Goal: Task Accomplishment & Management: Manage account settings

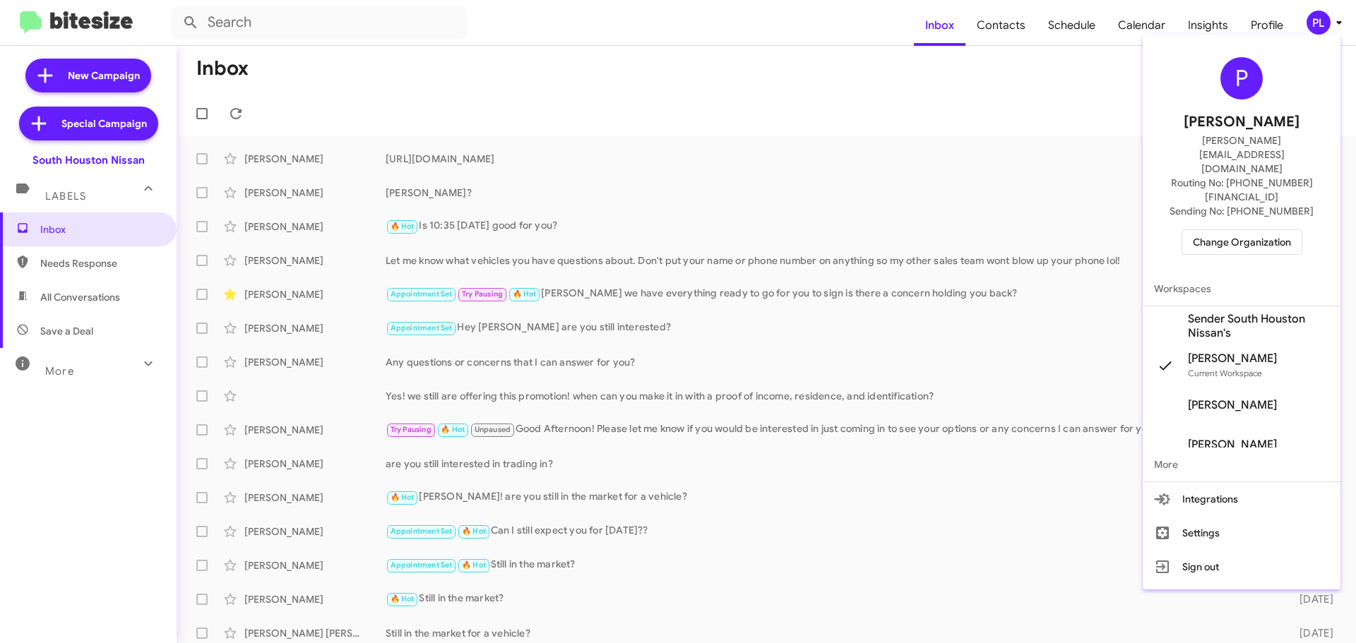
click at [1234, 230] on span "Change Organization" at bounding box center [1242, 242] width 98 height 24
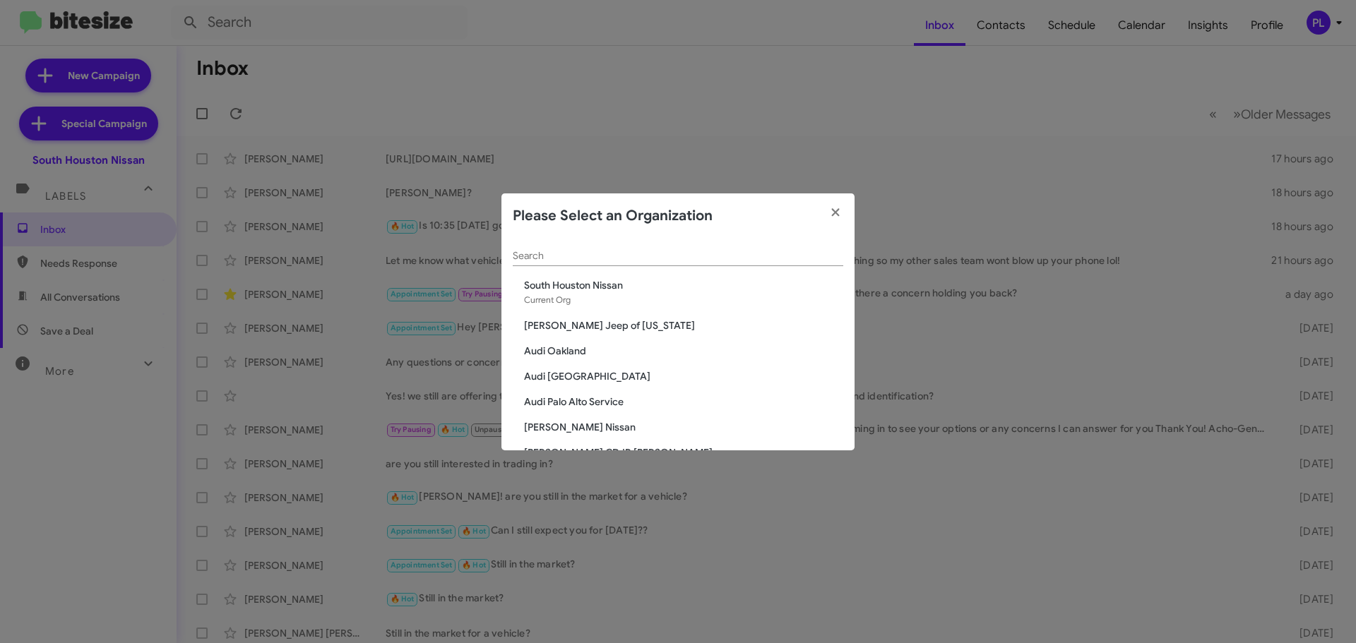
click at [558, 347] on span "Audi Oakland" at bounding box center [683, 351] width 319 height 14
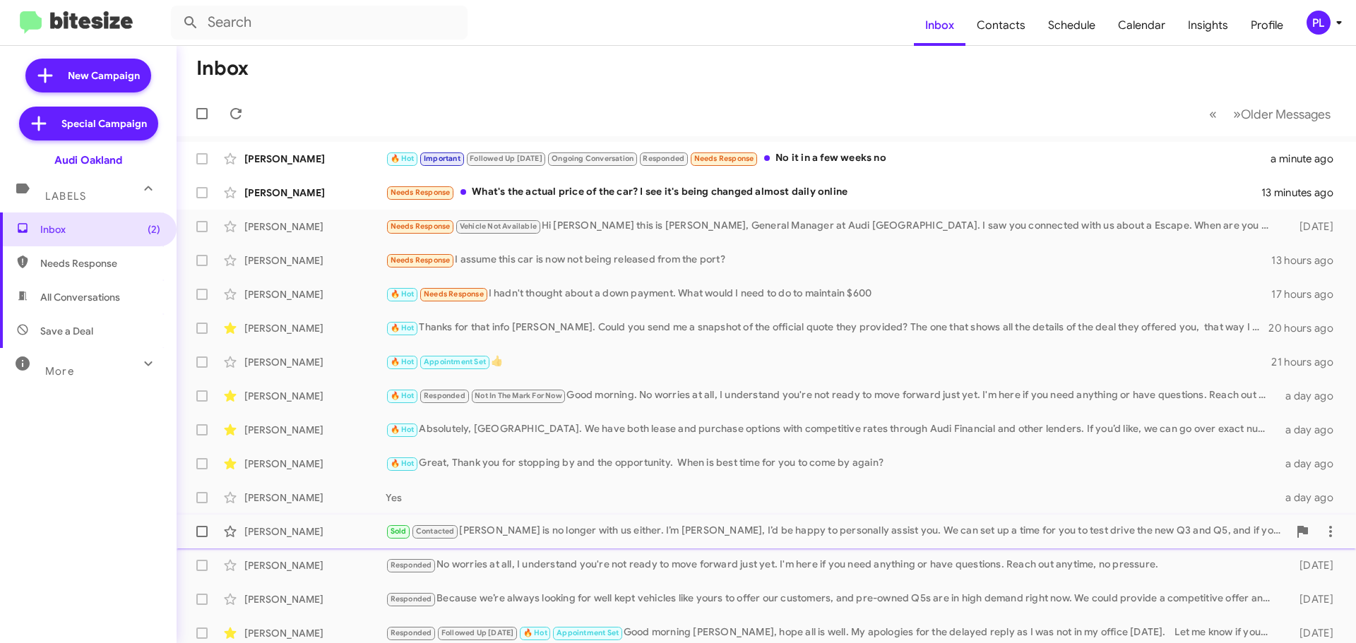
click at [562, 526] on div "Sold Contacted [PERSON_NAME] is no longer with us either. I’m [PERSON_NAME], I’…" at bounding box center [837, 531] width 902 height 16
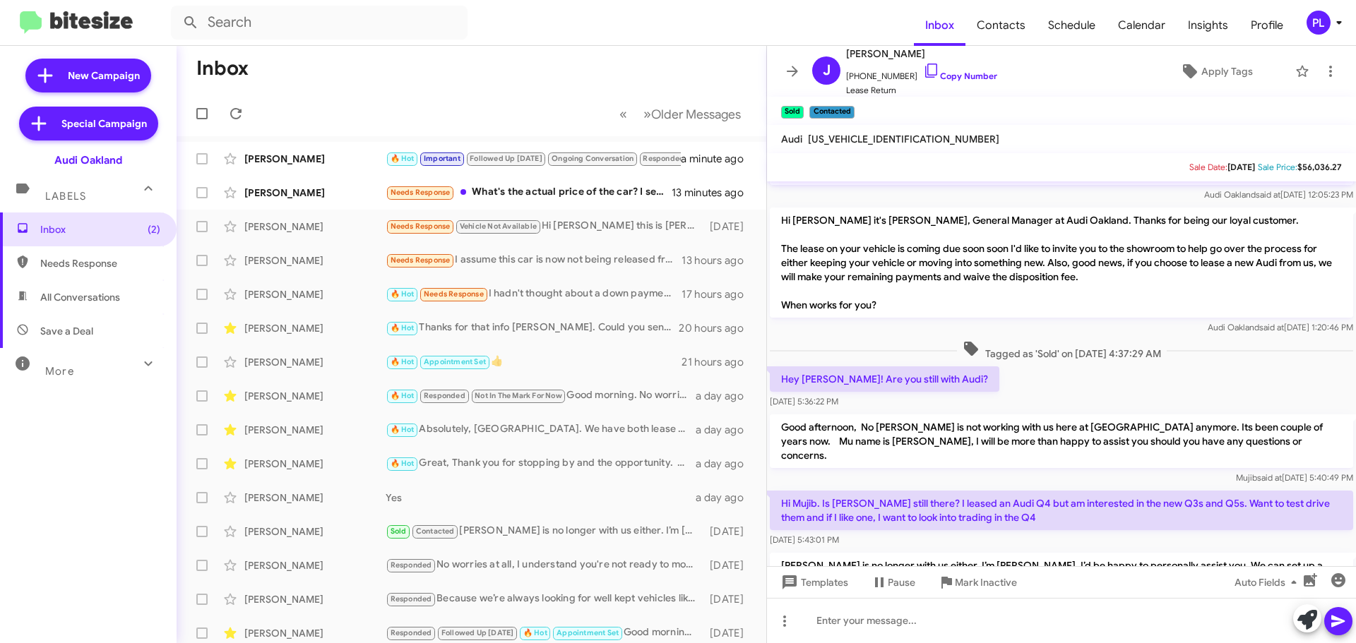
scroll to position [54, 0]
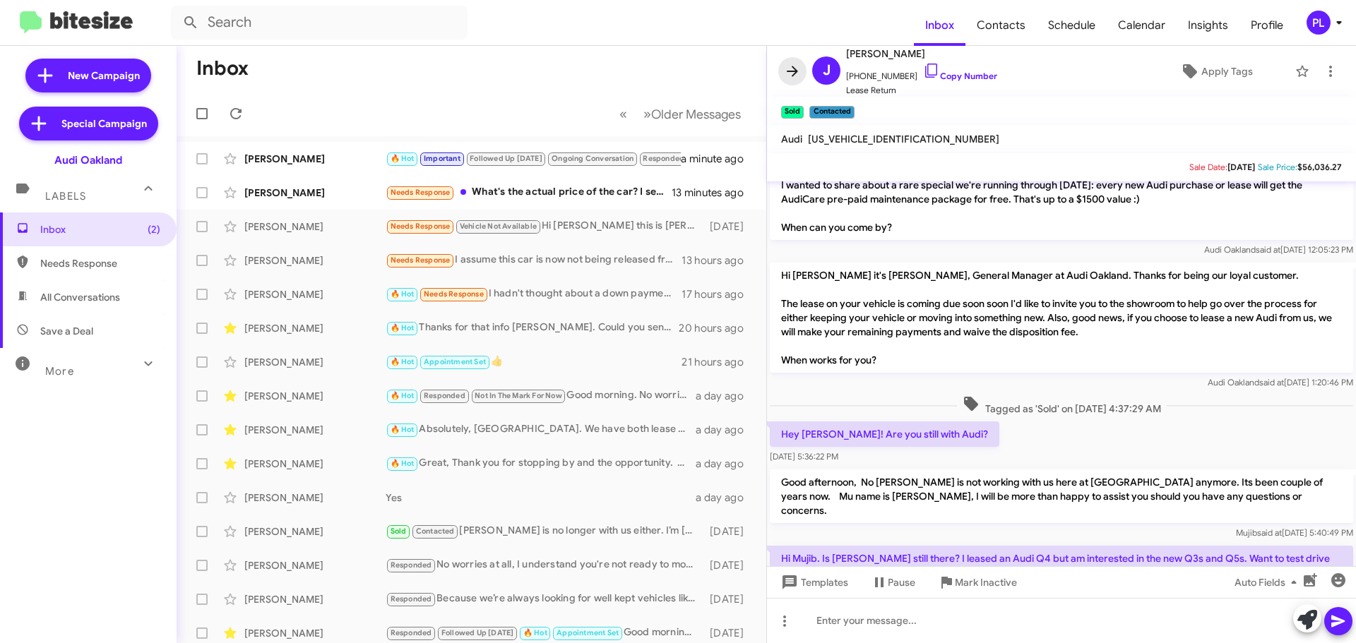
click at [797, 72] on icon at bounding box center [792, 71] width 11 height 11
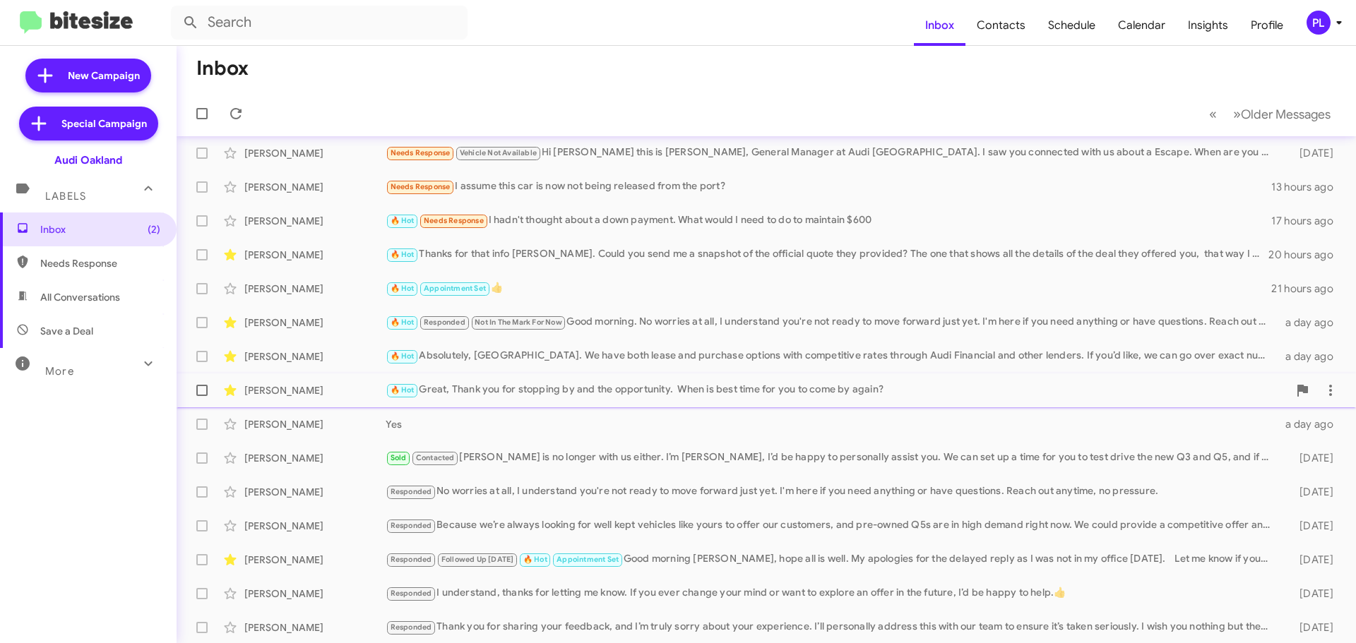
scroll to position [177, 0]
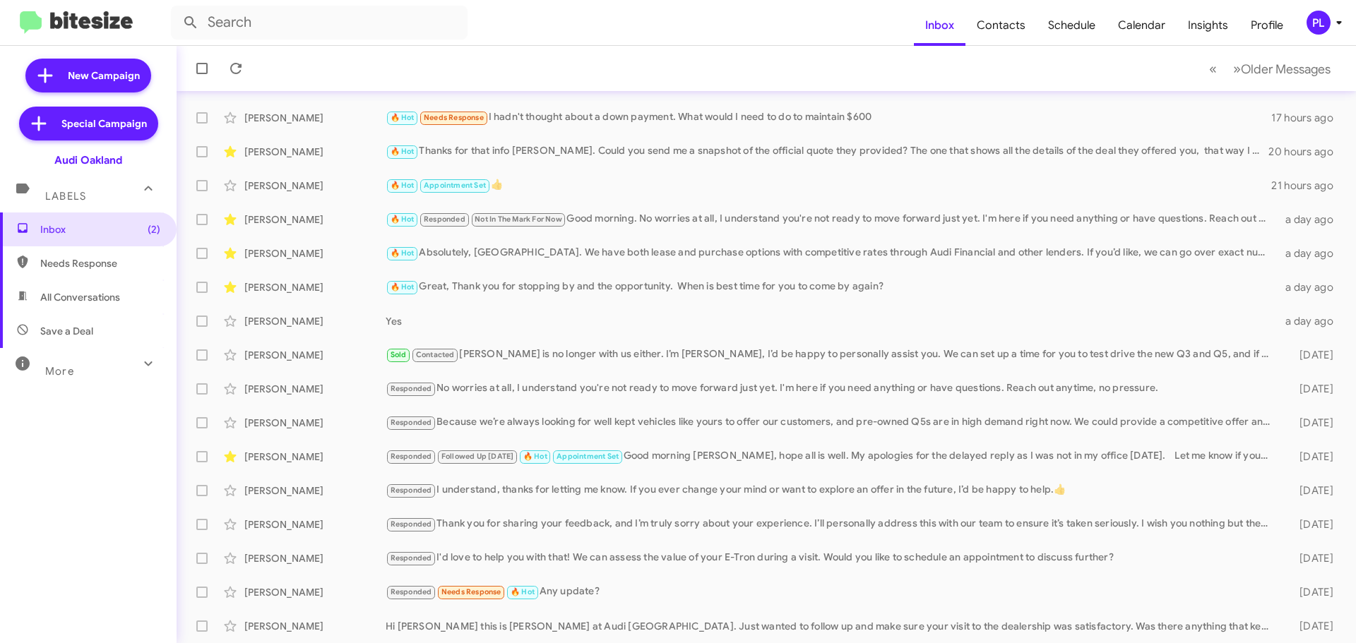
click at [117, 371] on div "More" at bounding box center [74, 365] width 126 height 26
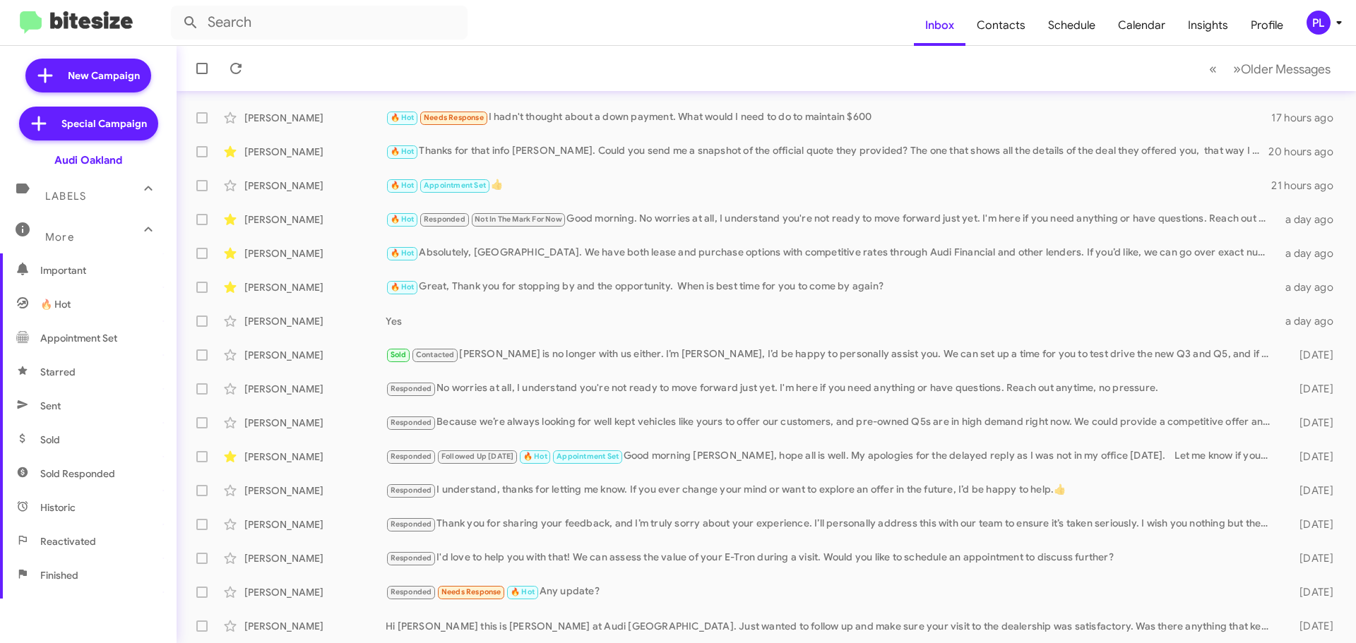
scroll to position [141, 0]
click at [95, 479] on span "Sold Responded" at bounding box center [77, 472] width 75 height 14
type input "in:sold-verified"
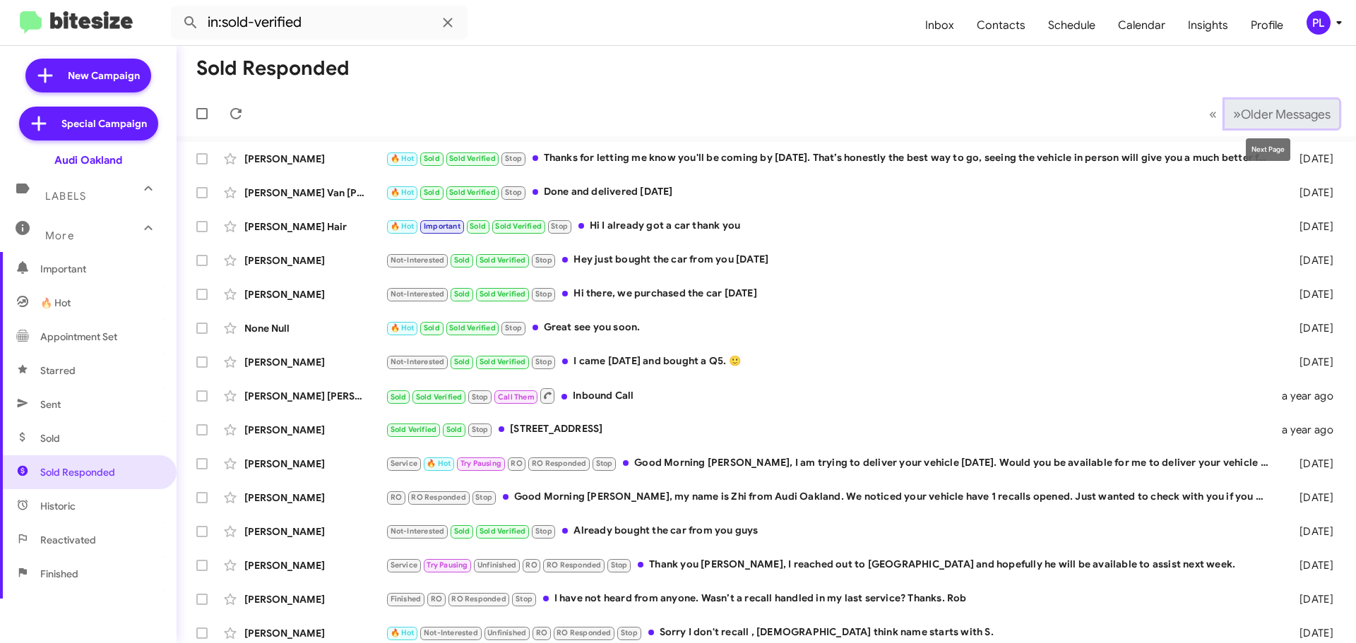
click at [1307, 108] on span "Older Messages" at bounding box center [1286, 115] width 90 height 16
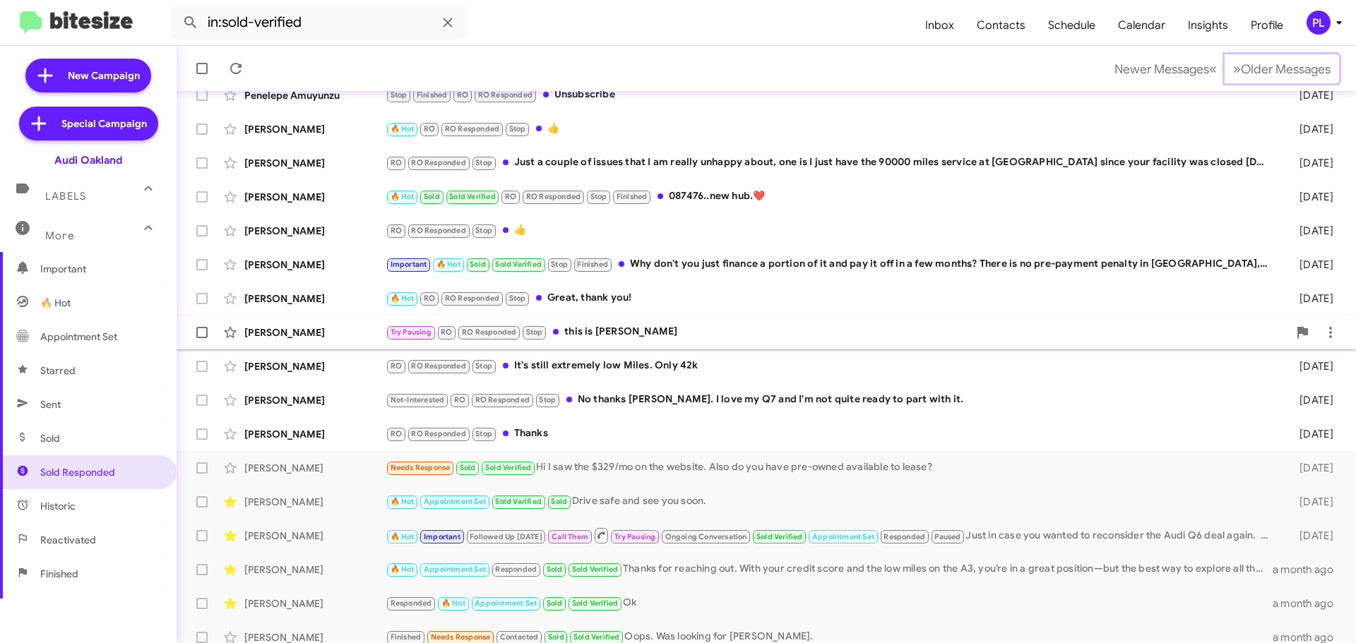
scroll to position [177, 0]
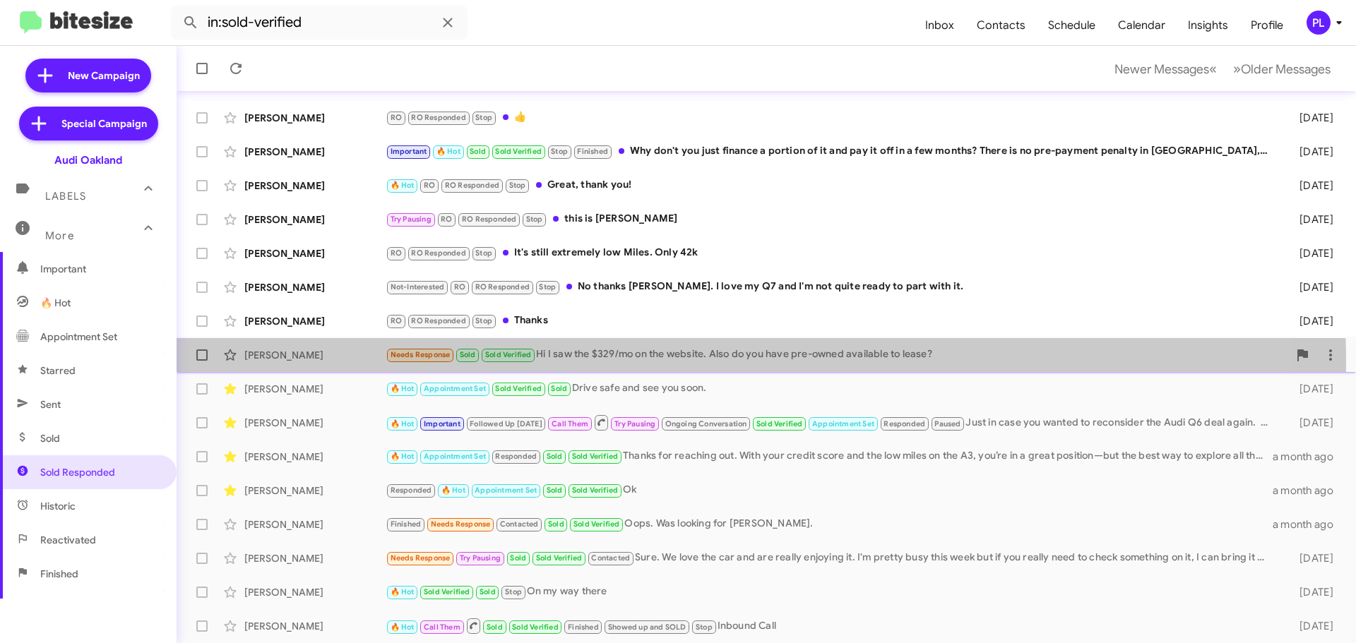
click at [601, 364] on div "[PERSON_NAME] Needs Response Sold Sold Verified Hi I saw the $329/mo on the web…" at bounding box center [766, 355] width 1157 height 28
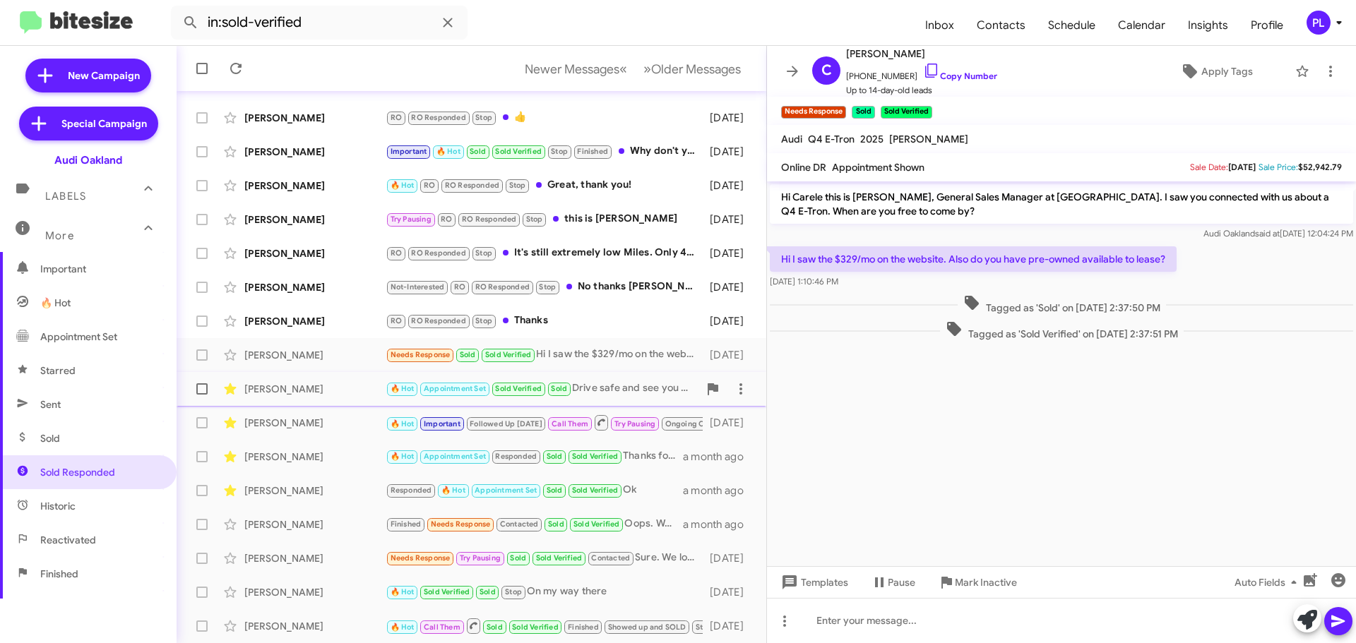
click at [320, 392] on div "[PERSON_NAME]" at bounding box center [314, 389] width 141 height 14
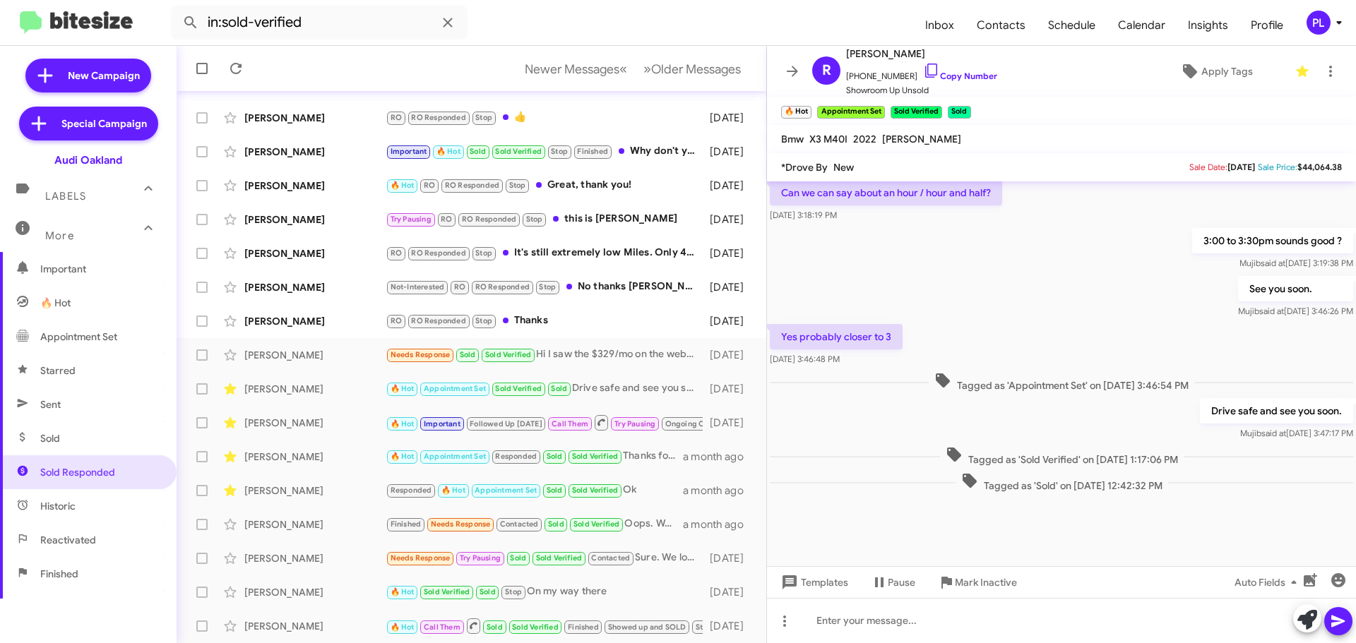
scroll to position [679, 0]
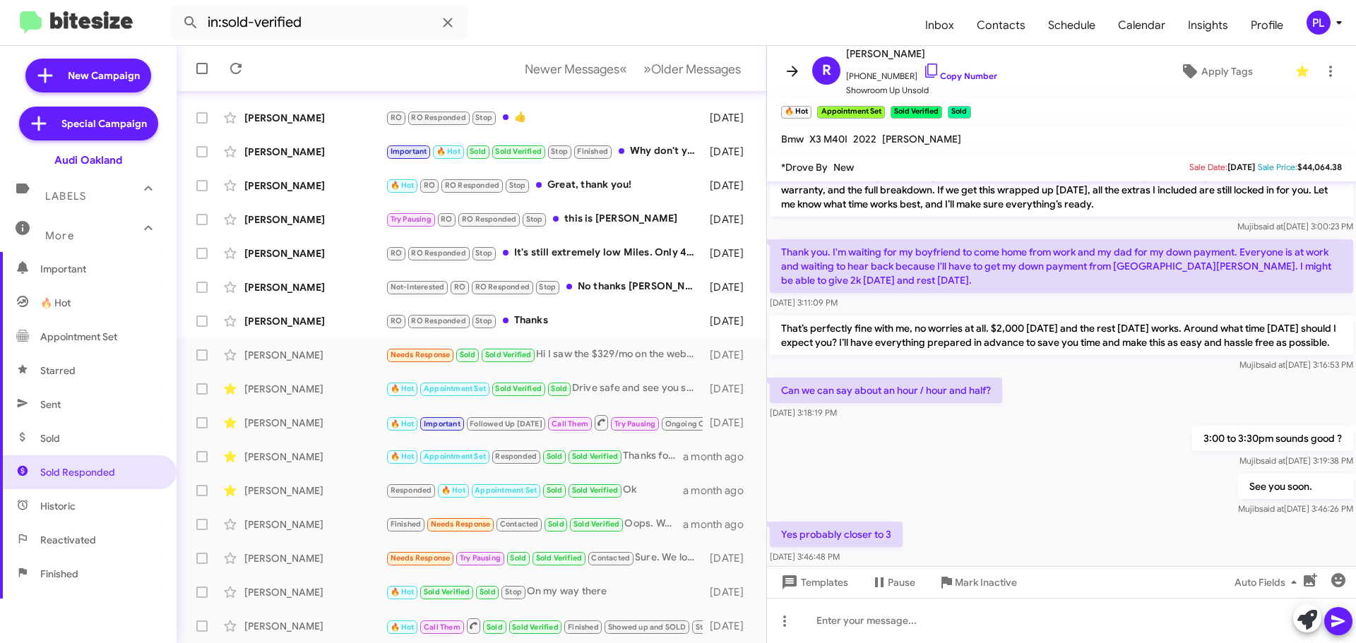
click at [784, 65] on icon at bounding box center [792, 71] width 17 height 17
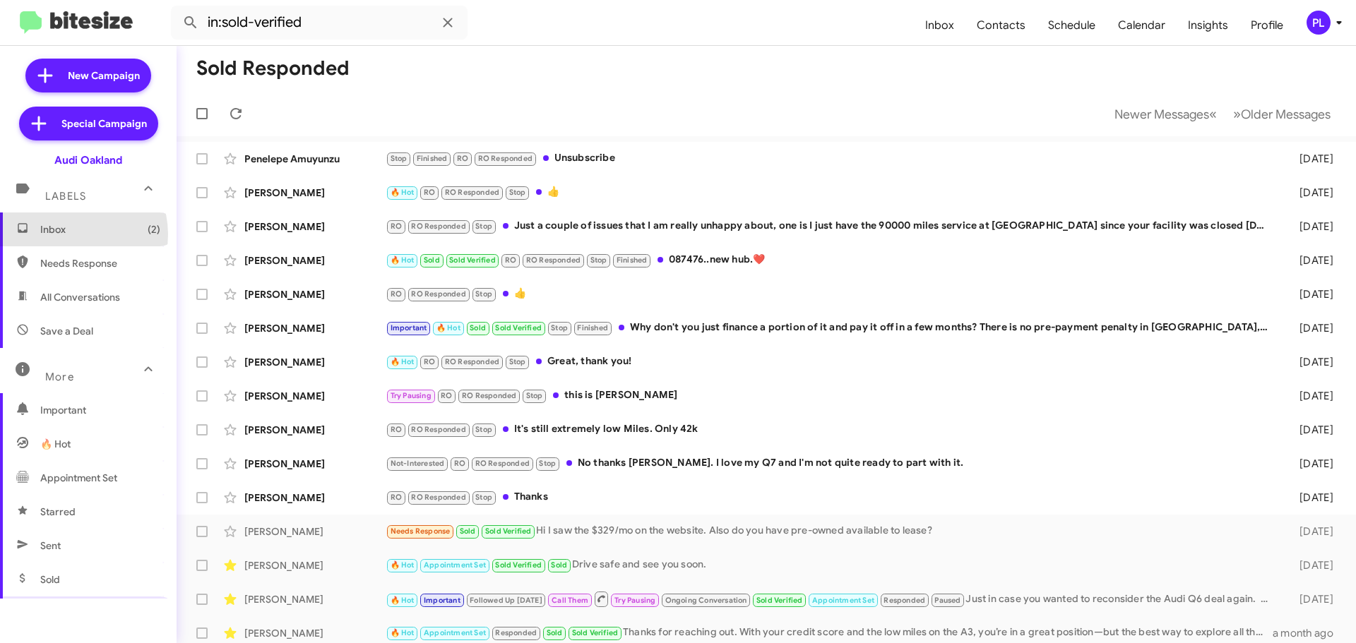
click at [70, 234] on span "Inbox (2)" at bounding box center [100, 229] width 120 height 14
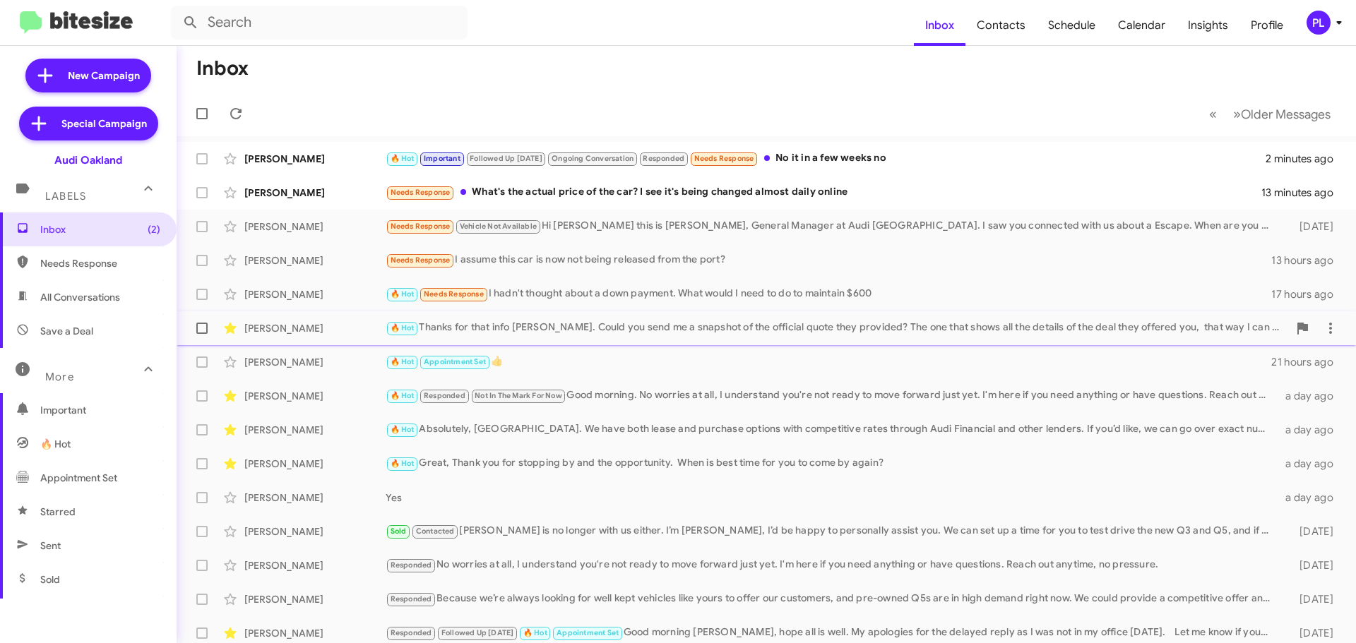
click at [592, 328] on div "🔥 Hot Thanks for that info [PERSON_NAME]. Could you send me a snapshot of the o…" at bounding box center [837, 328] width 902 height 16
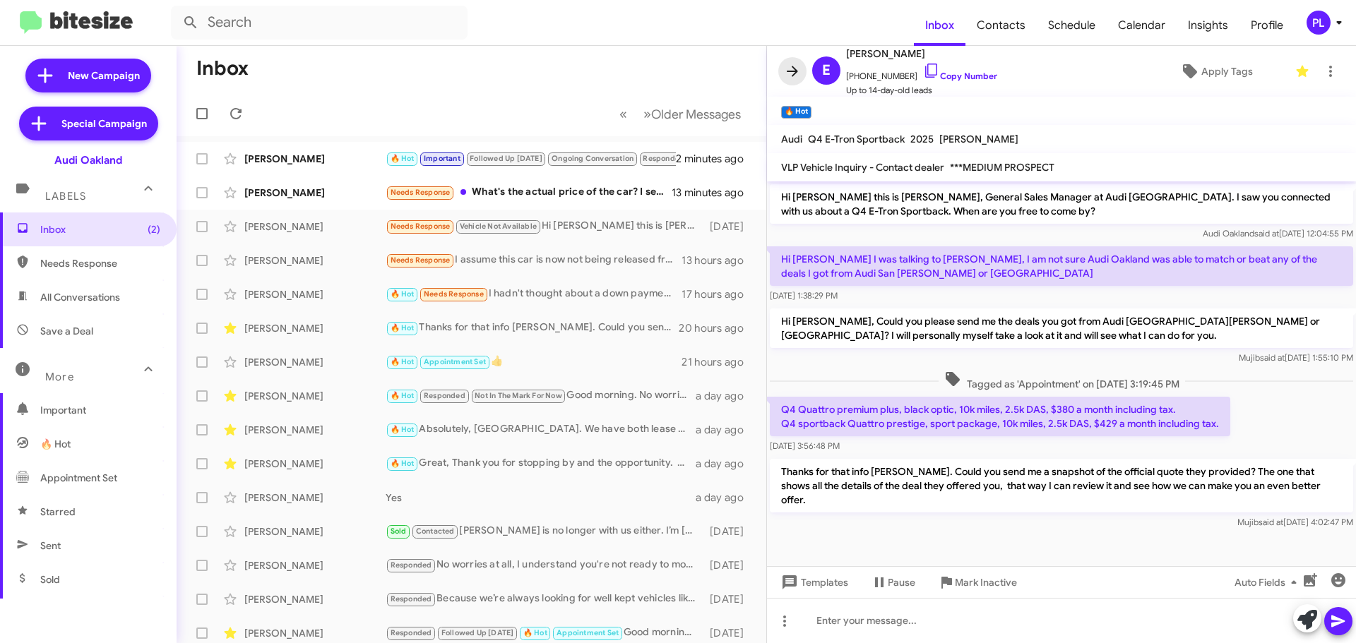
click at [784, 69] on icon at bounding box center [792, 71] width 17 height 17
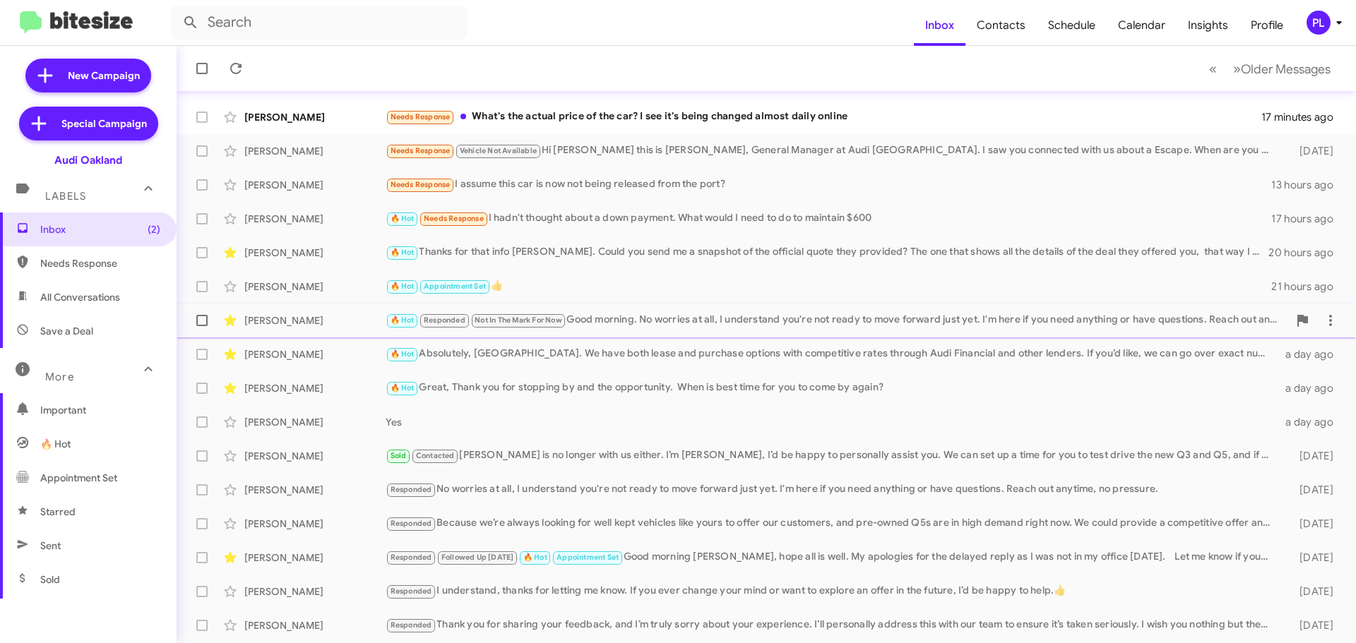
scroll to position [177, 0]
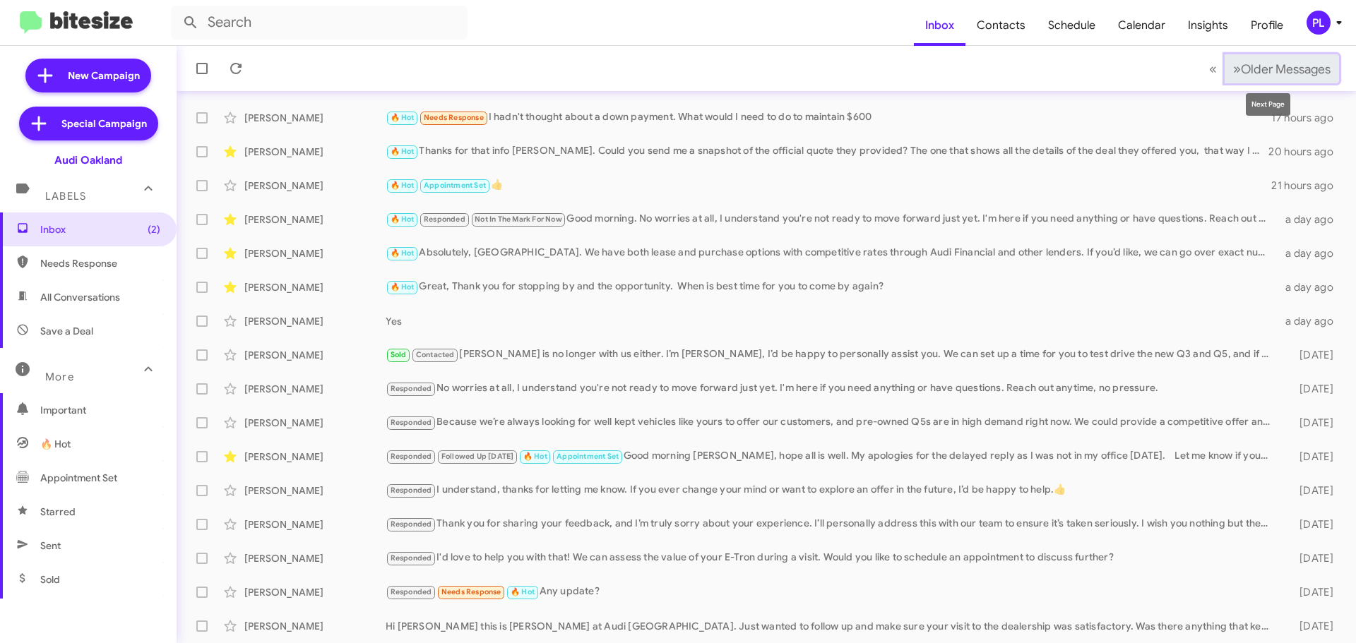
click at [1291, 64] on span "Older Messages" at bounding box center [1286, 69] width 90 height 16
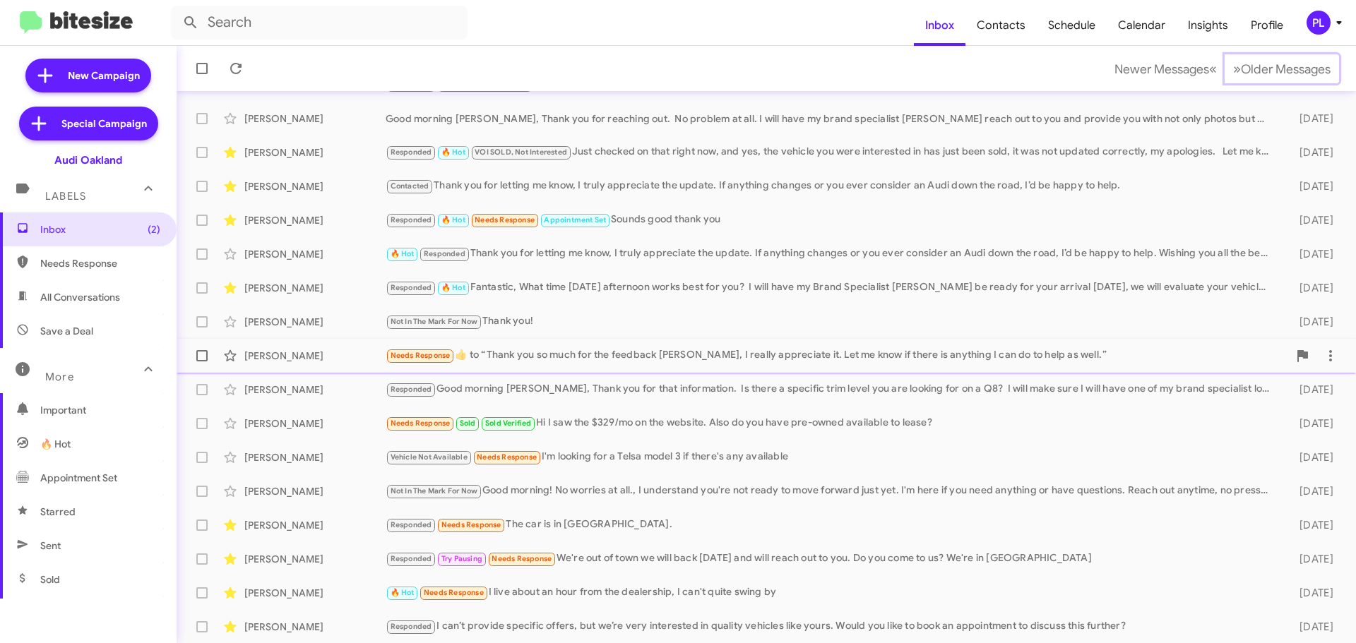
scroll to position [177, 0]
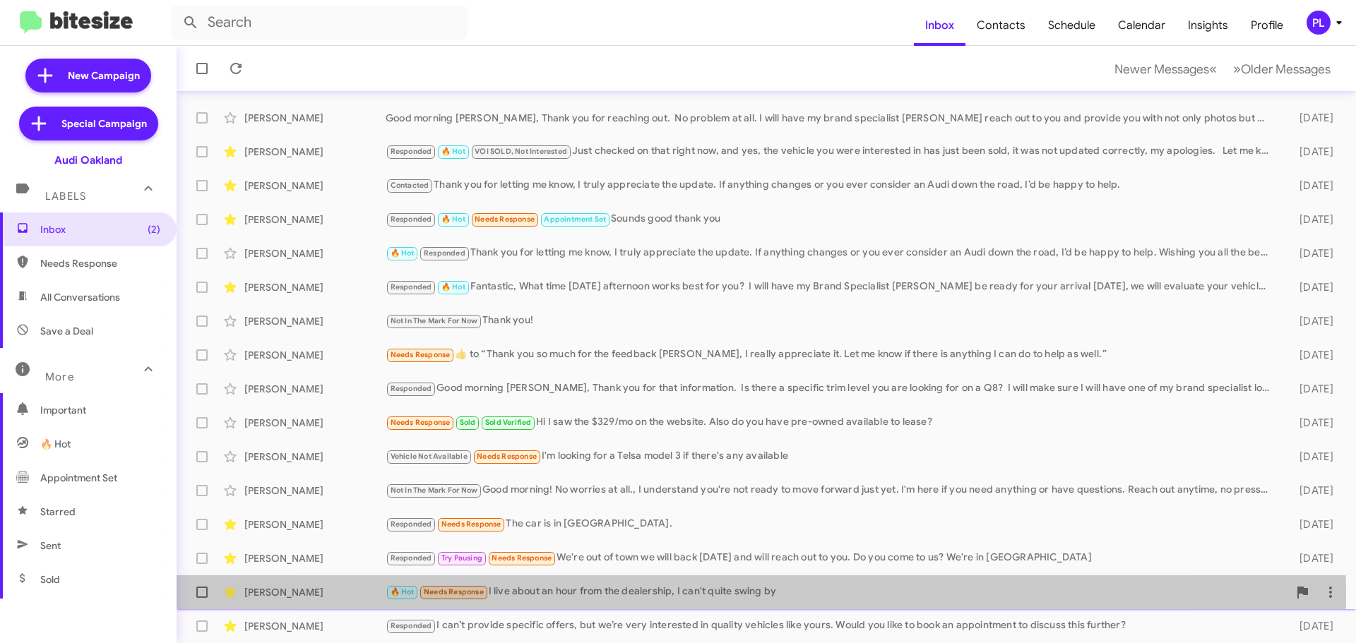
click at [731, 597] on div "🔥 Hot Needs Response I live about an hour from the dealership, I can't quite sw…" at bounding box center [837, 592] width 902 height 16
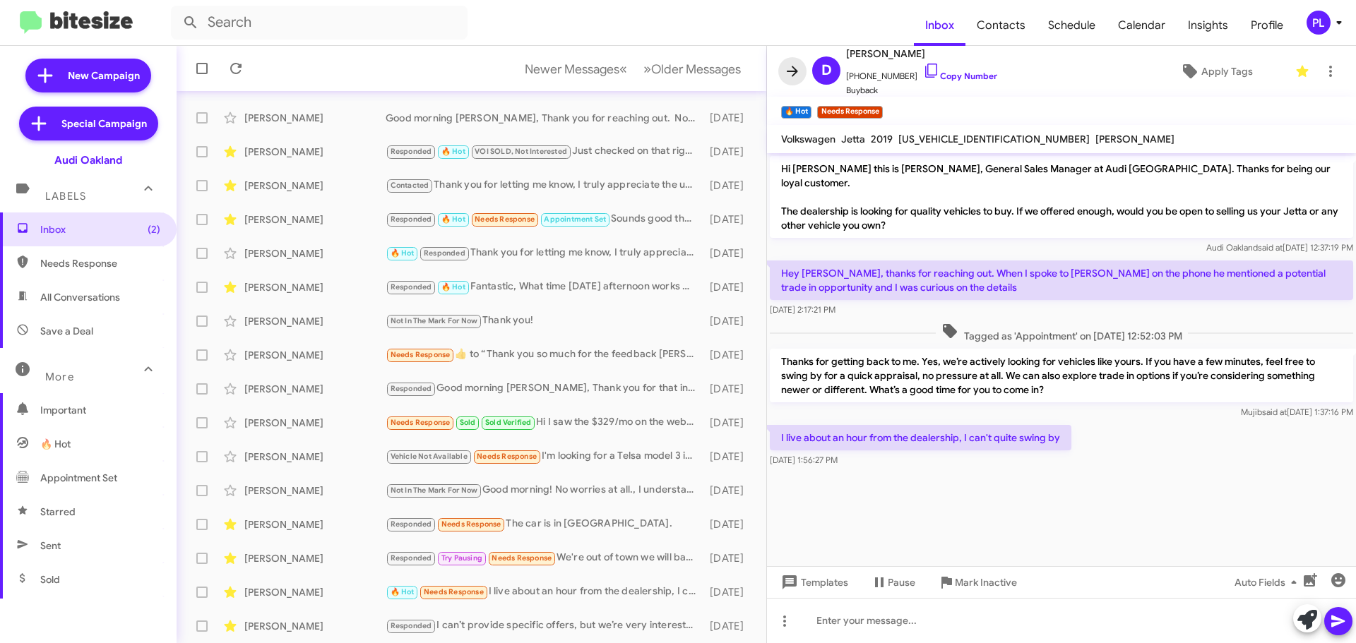
click at [796, 73] on icon at bounding box center [792, 71] width 11 height 11
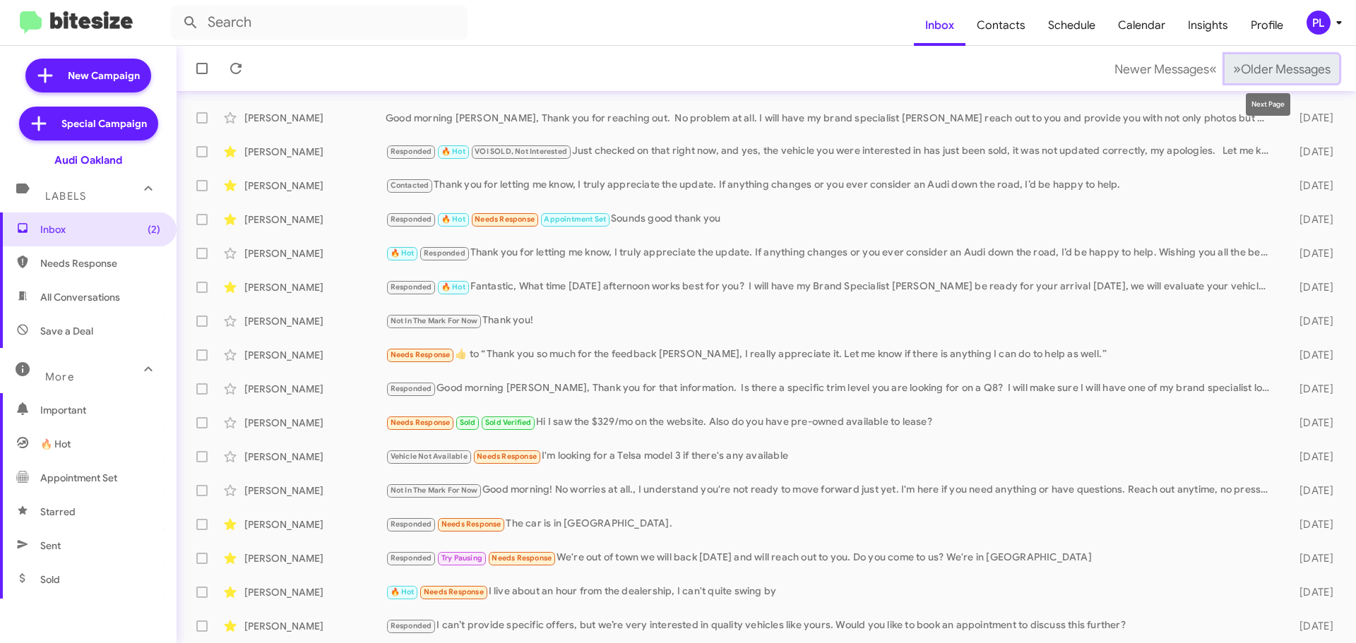
click at [1241, 75] on span "Older Messages" at bounding box center [1286, 69] width 90 height 16
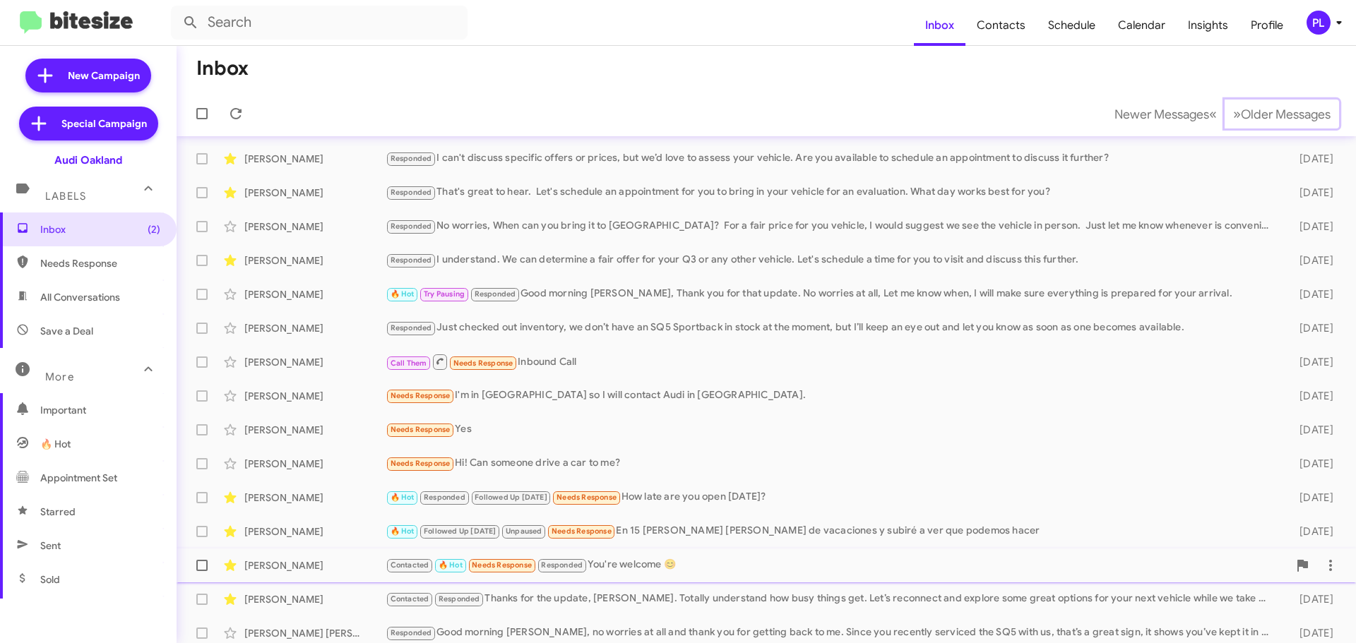
scroll to position [177, 0]
